Goal: Task Accomplishment & Management: Manage account settings

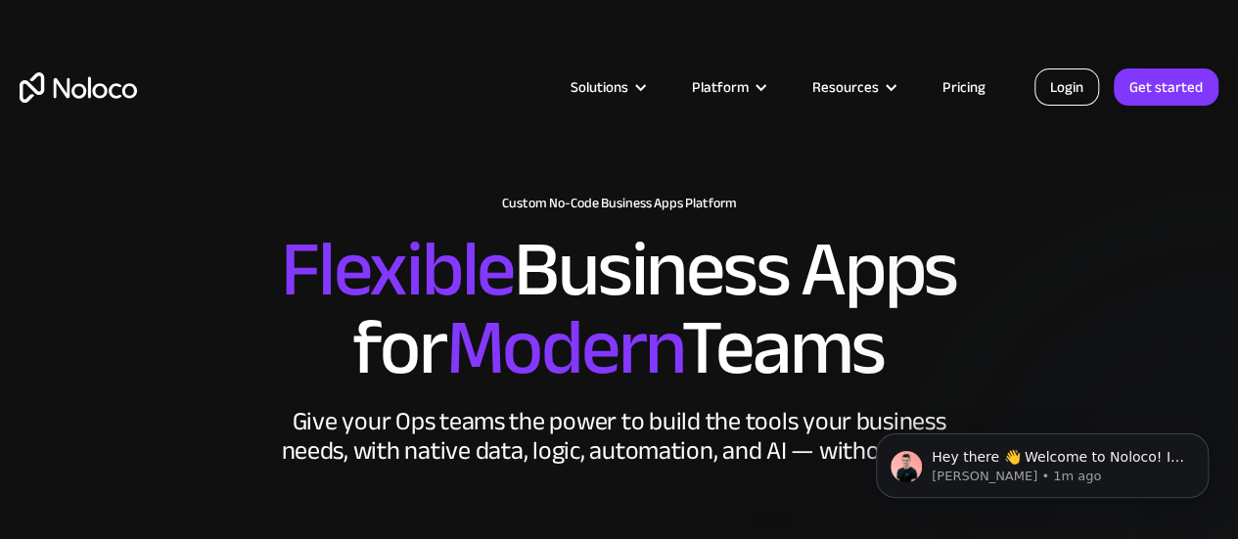
click at [1079, 90] on link "Login" at bounding box center [1066, 86] width 65 height 37
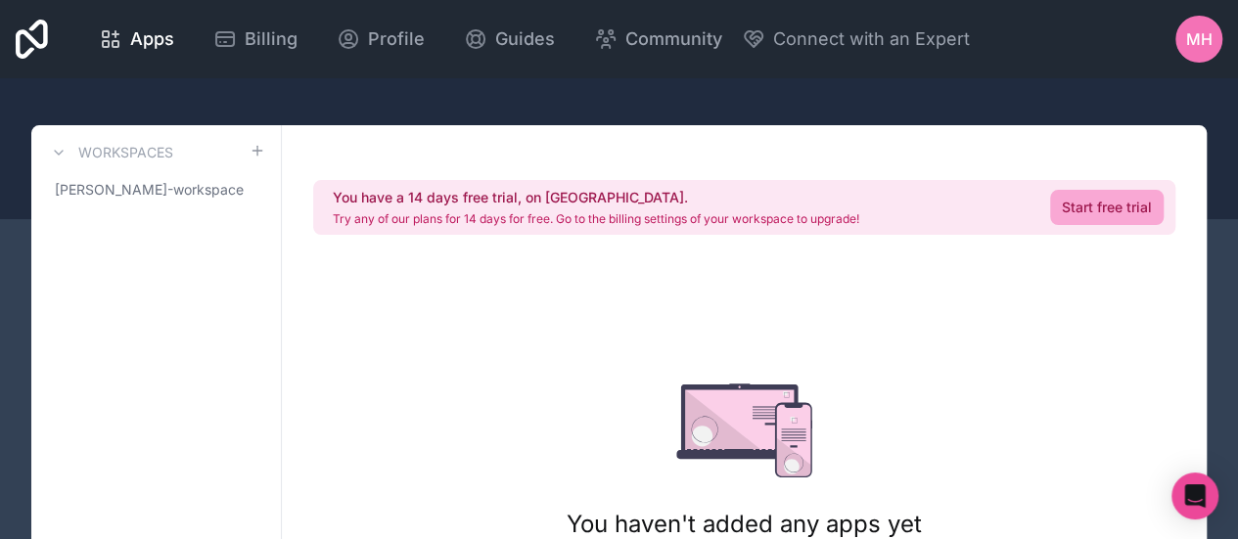
click at [1188, 42] on span "MH" at bounding box center [1199, 38] width 26 height 23
click at [601, 119] on div at bounding box center [619, 148] width 1238 height 141
click at [157, 46] on span "Apps" at bounding box center [152, 38] width 44 height 27
click at [169, 188] on span "mohammed-hassan-workspace" at bounding box center [144, 190] width 179 height 20
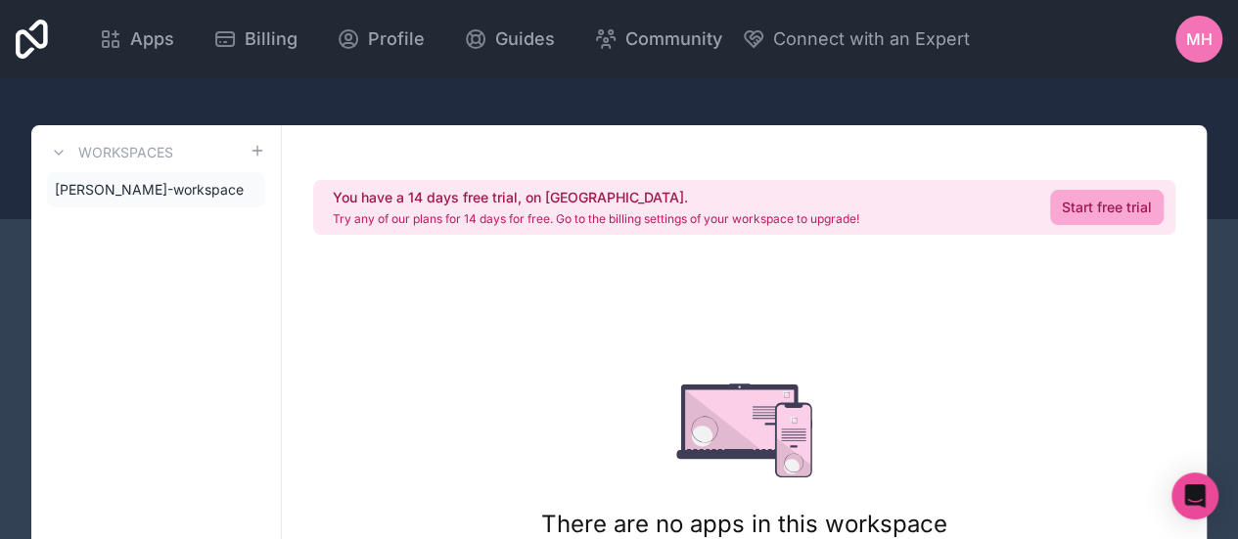
click at [133, 156] on h3 "Workspaces" at bounding box center [125, 153] width 95 height 20
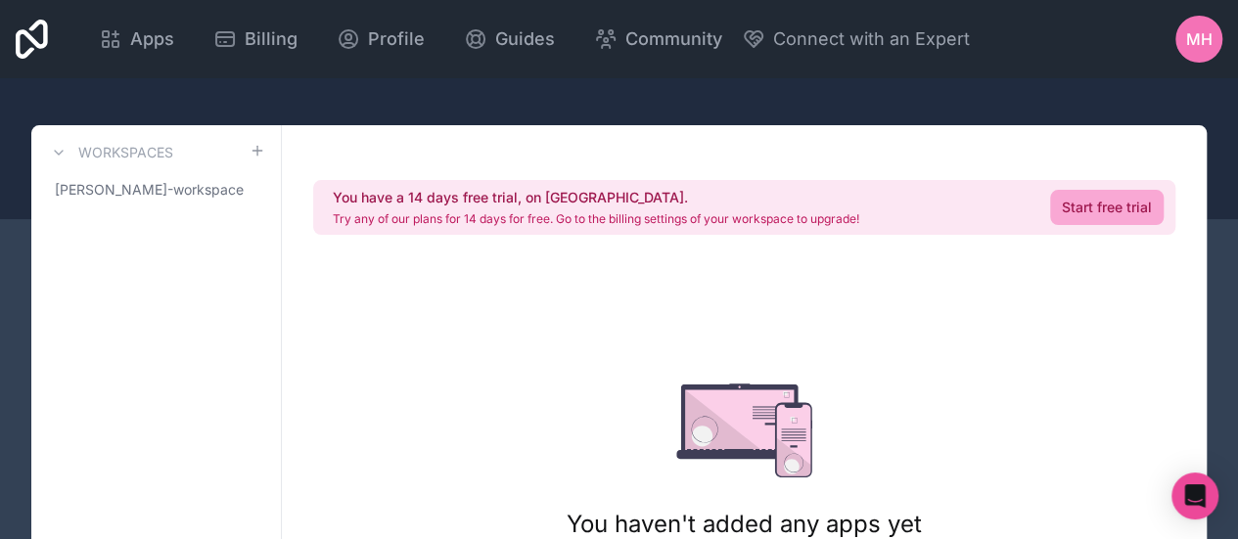
click at [133, 156] on h3 "Workspaces" at bounding box center [125, 153] width 95 height 20
click at [1193, 37] on span "MH" at bounding box center [1199, 38] width 26 height 23
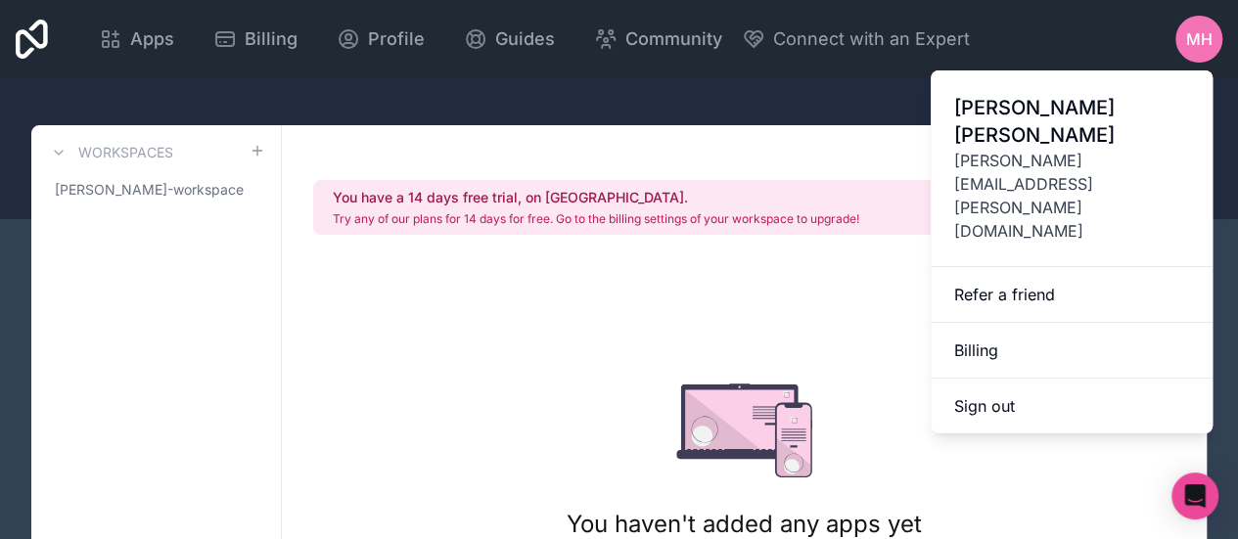
click at [1209, 40] on span "MH" at bounding box center [1199, 38] width 26 height 23
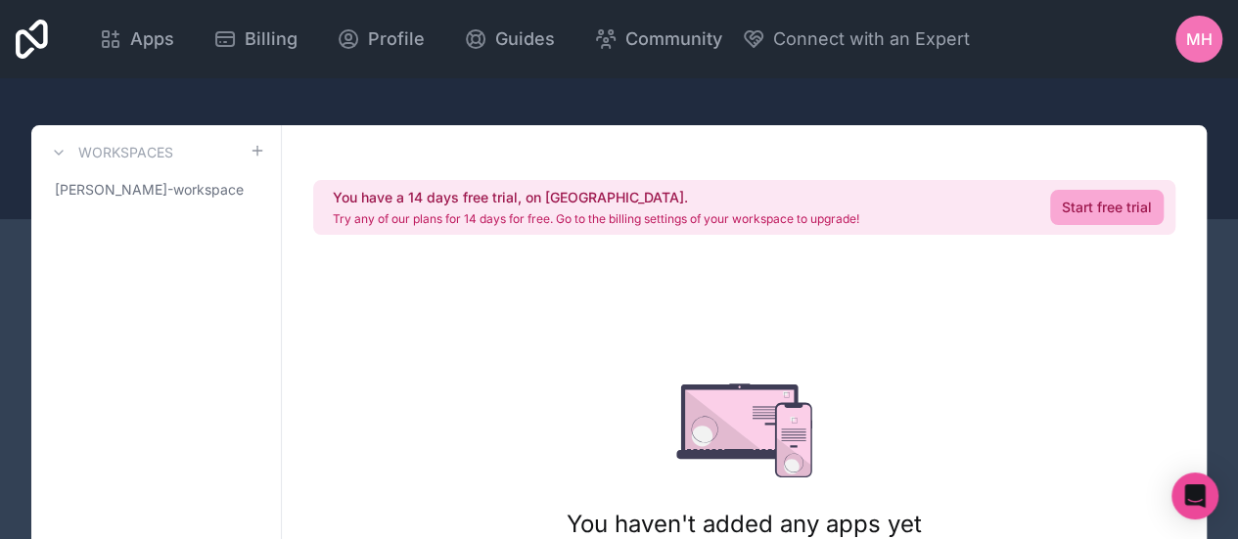
click at [1033, 58] on div "Apps Billing Profile Guides Community Connect with an Expert MH Billing Profile…" at bounding box center [619, 39] width 1238 height 78
click at [1196, 52] on div "MH" at bounding box center [1198, 39] width 47 height 47
click at [265, 23] on link "Billing" at bounding box center [255, 39] width 115 height 43
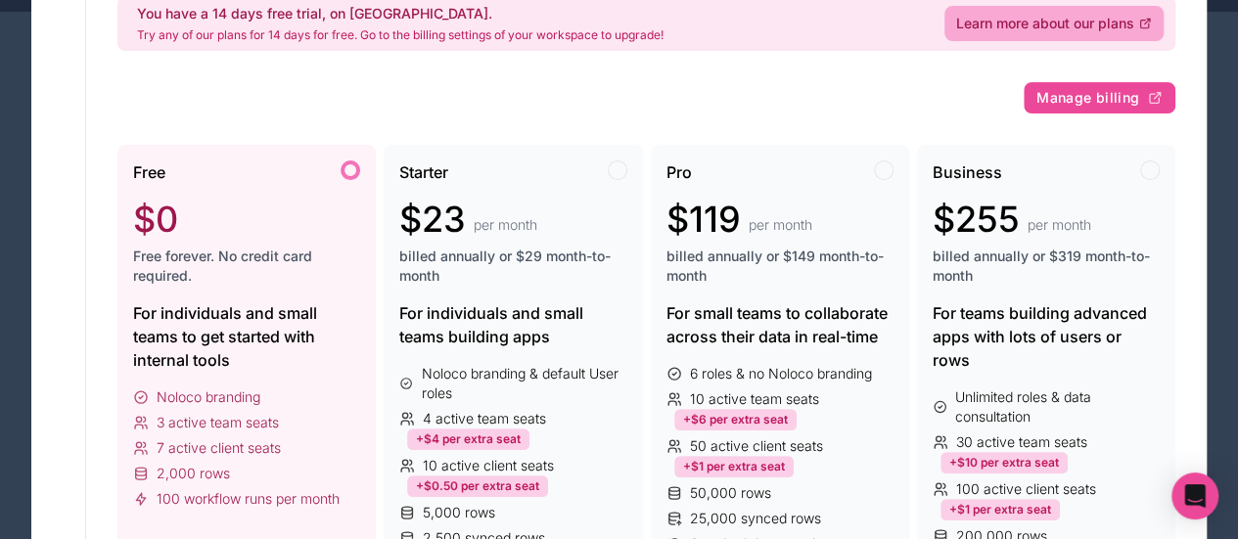
scroll to position [193, 0]
